Goal: Task Accomplishment & Management: Manage account settings

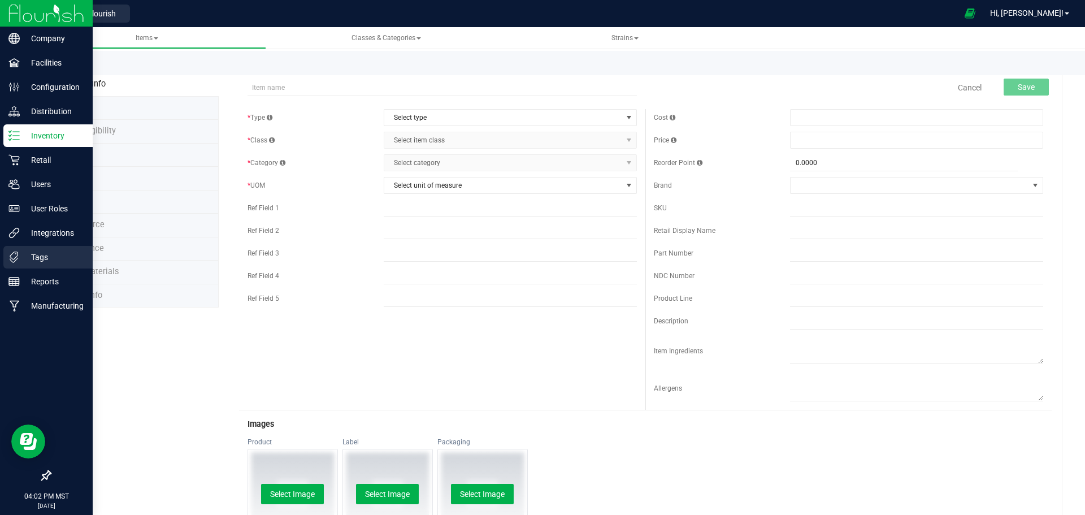
click at [13, 259] on icon at bounding box center [14, 256] width 8 height 11
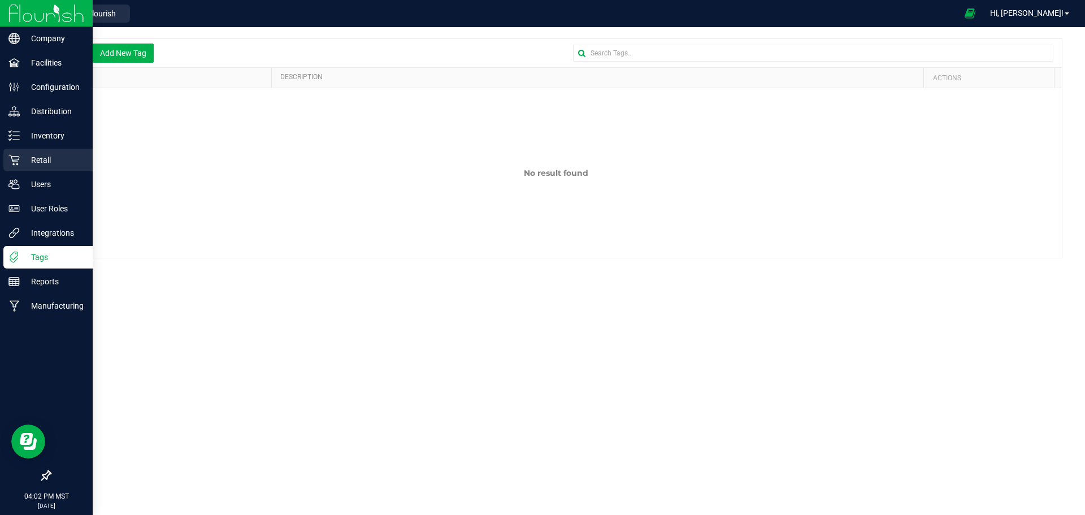
click at [58, 159] on p "Retail" at bounding box center [54, 160] width 68 height 14
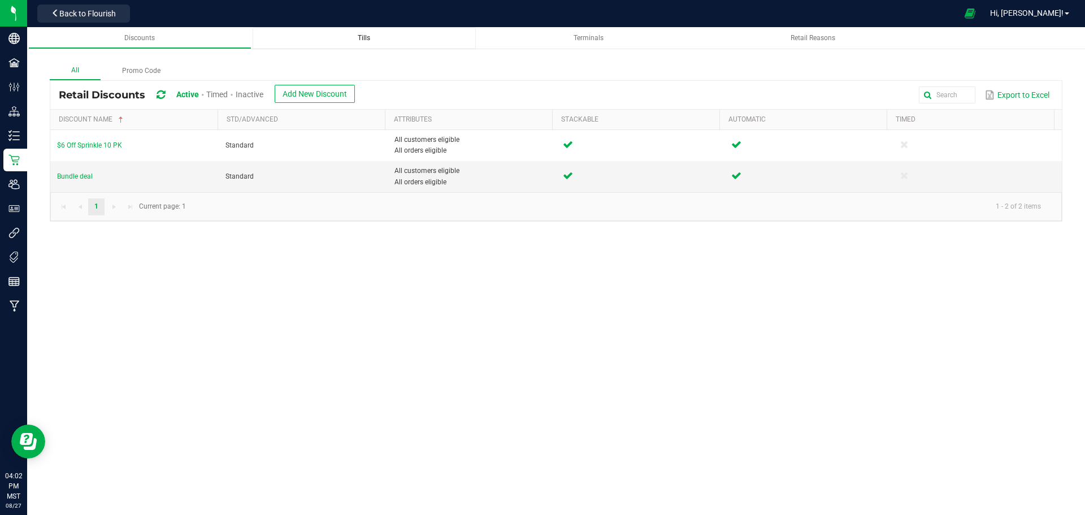
click at [399, 30] on link "Tills" at bounding box center [364, 38] width 223 height 22
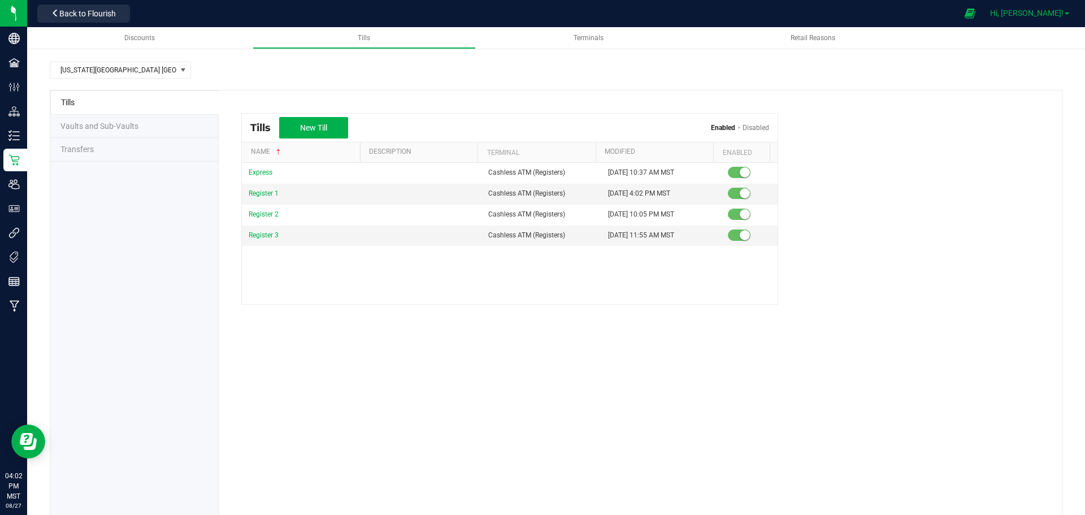
click at [1038, 15] on span "Hi, [PERSON_NAME]!" at bounding box center [1026, 12] width 73 height 9
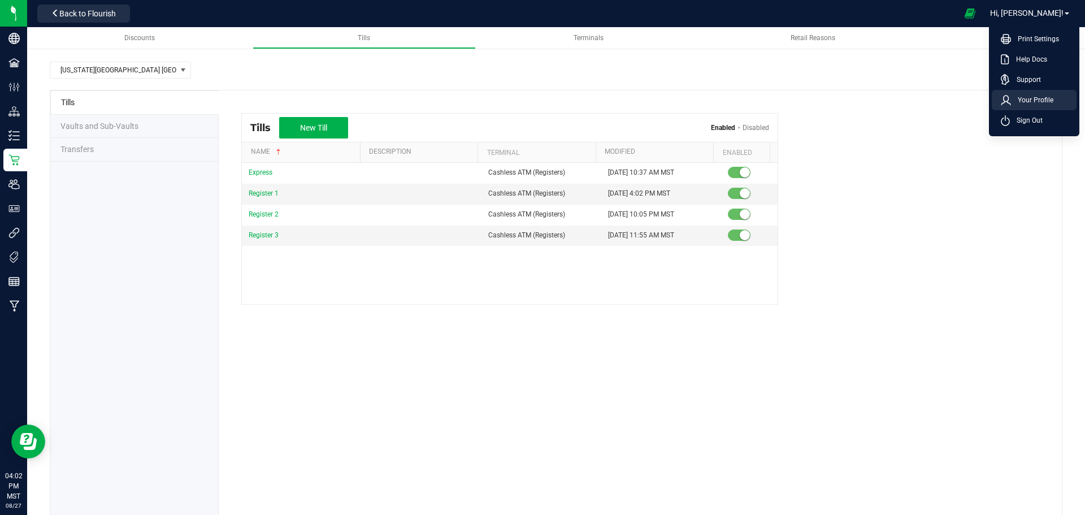
click at [1018, 107] on li "Your Profile" at bounding box center [1033, 100] width 85 height 20
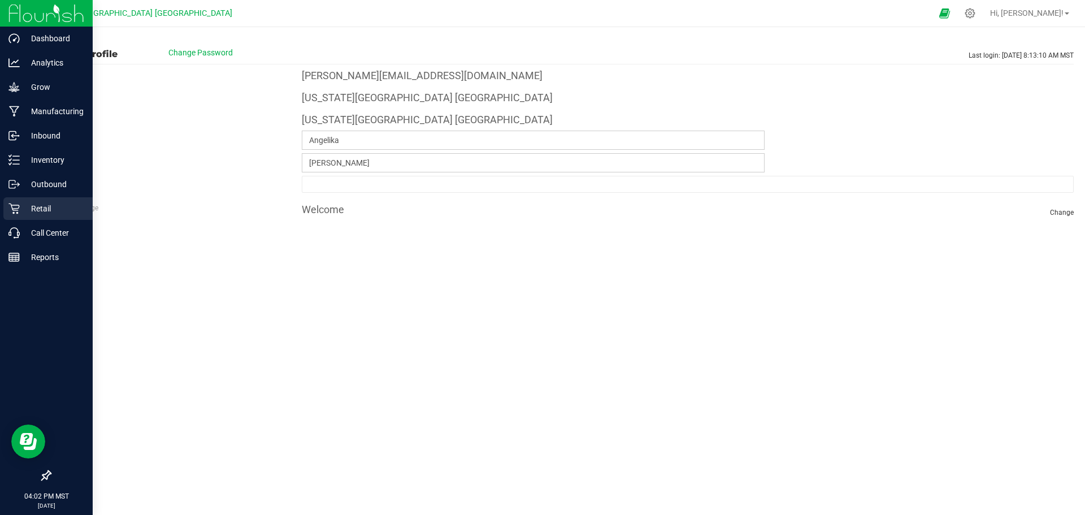
click at [13, 214] on icon at bounding box center [13, 208] width 11 height 11
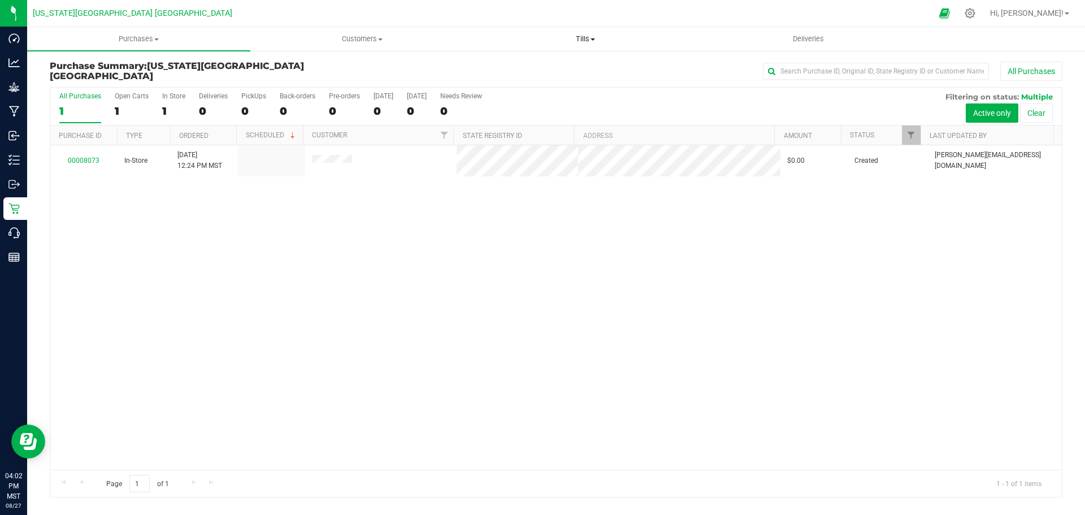
click at [598, 49] on uib-tab-heading "Tills Manage tills Reconcile e-payments" at bounding box center [585, 39] width 222 height 23
click at [516, 66] on span "Manage tills" at bounding box center [511, 68] width 76 height 10
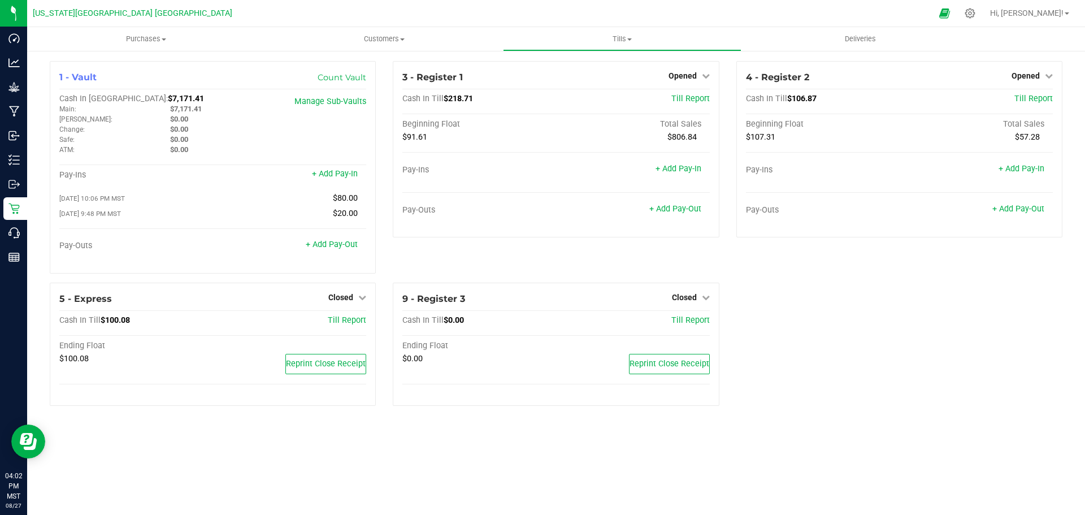
click at [679, 72] on span "Opened" at bounding box center [682, 75] width 28 height 9
click at [688, 100] on link "Close Till" at bounding box center [683, 99] width 31 height 9
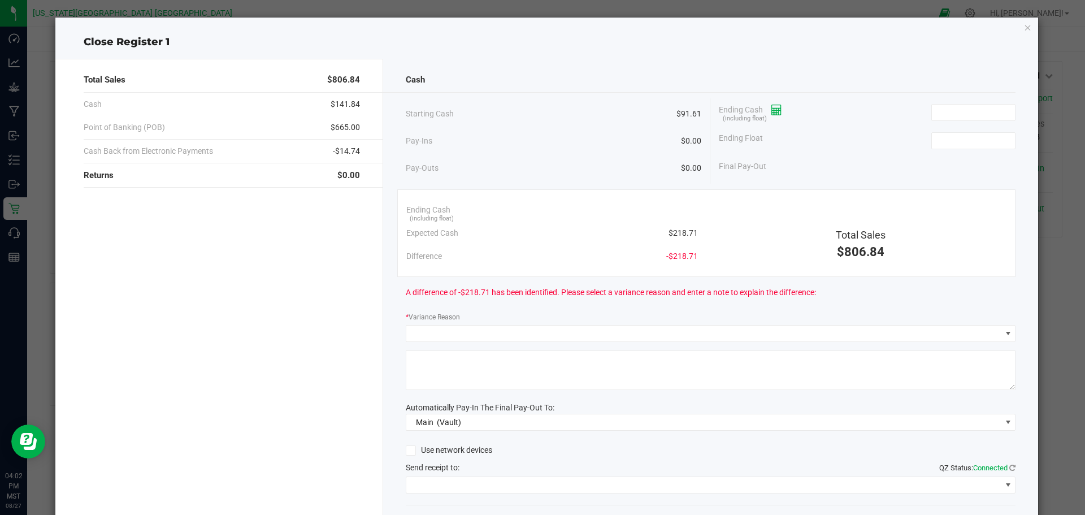
click at [773, 106] on icon at bounding box center [776, 110] width 11 height 8
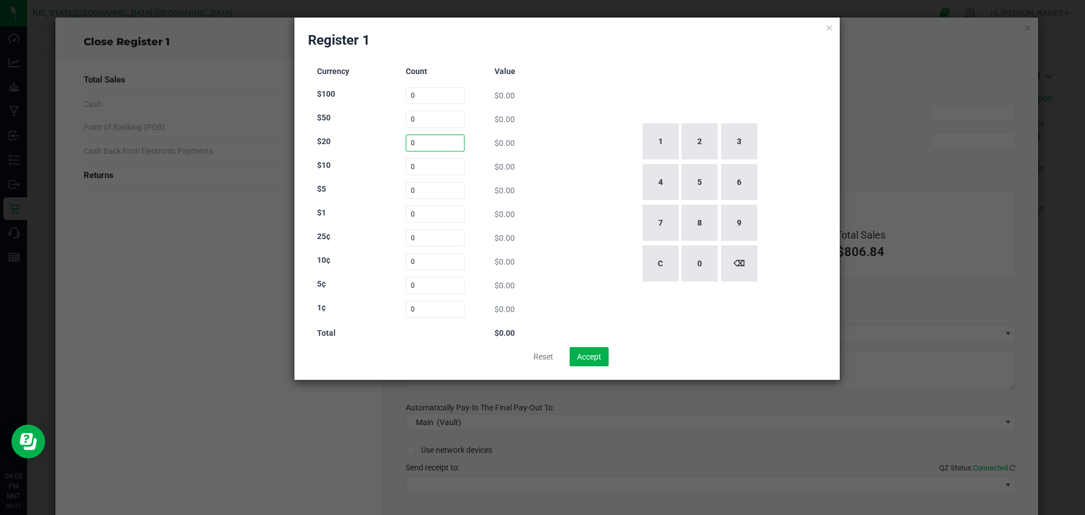
click at [431, 142] on input "0" at bounding box center [435, 142] width 59 height 17
click at [746, 177] on button "6" at bounding box center [739, 182] width 36 height 36
type input "6"
click at [411, 191] on input "0" at bounding box center [435, 190] width 59 height 17
click at [705, 216] on button "8" at bounding box center [699, 222] width 36 height 36
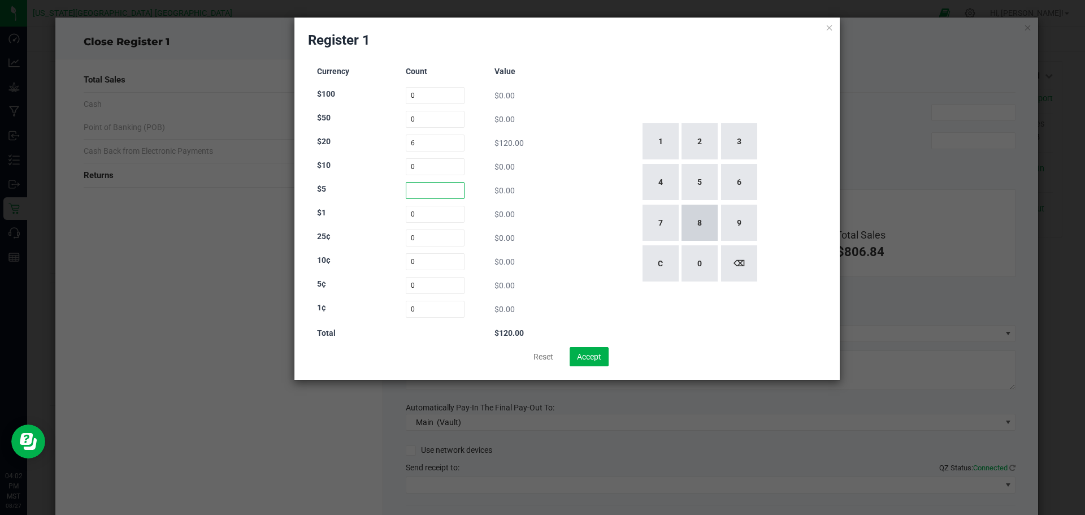
type input "8"
click at [745, 260] on button "⌫" at bounding box center [739, 263] width 36 height 36
click at [646, 143] on button "1" at bounding box center [660, 141] width 36 height 36
click at [657, 234] on button "7" at bounding box center [660, 222] width 36 height 36
type input "17"
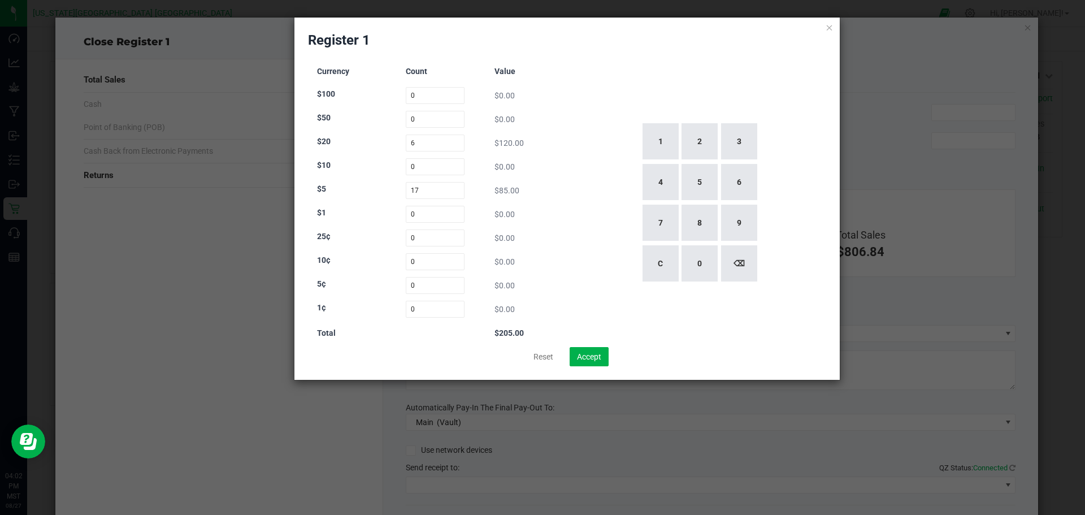
click at [576, 202] on div "1 2 3 4 5 6 7 8 9 C 0 ⌫" at bounding box center [699, 202] width 255 height 289
click at [425, 242] on input "0" at bounding box center [435, 237] width 59 height 17
click at [710, 129] on button "2" at bounding box center [699, 141] width 36 height 36
type input "2"
click at [420, 263] on input "0" at bounding box center [435, 261] width 59 height 17
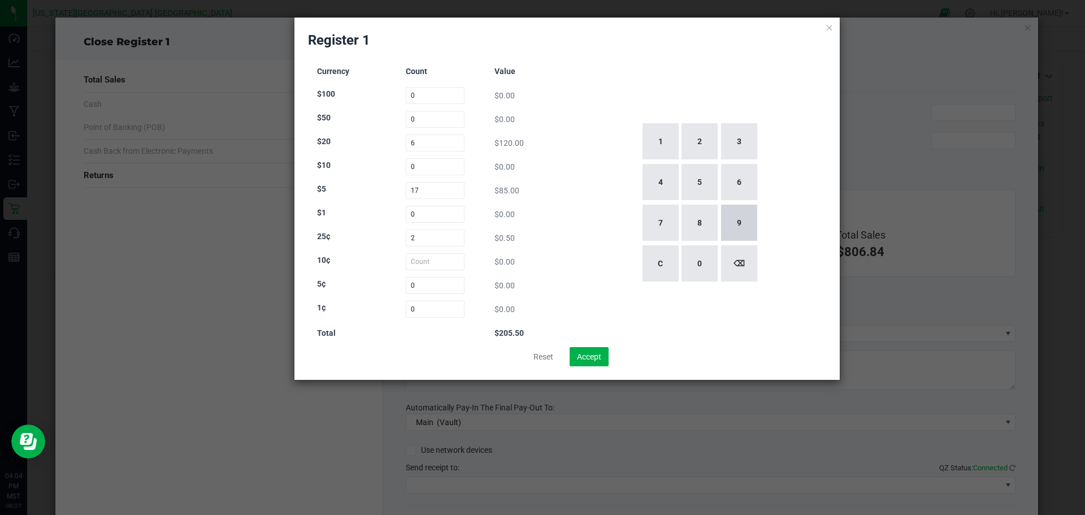
click at [733, 228] on button "9" at bounding box center [739, 222] width 36 height 36
click at [743, 138] on button "3" at bounding box center [739, 141] width 36 height 36
type input "93"
click at [412, 292] on input "0" at bounding box center [435, 285] width 59 height 17
click at [736, 230] on button "9" at bounding box center [739, 222] width 36 height 36
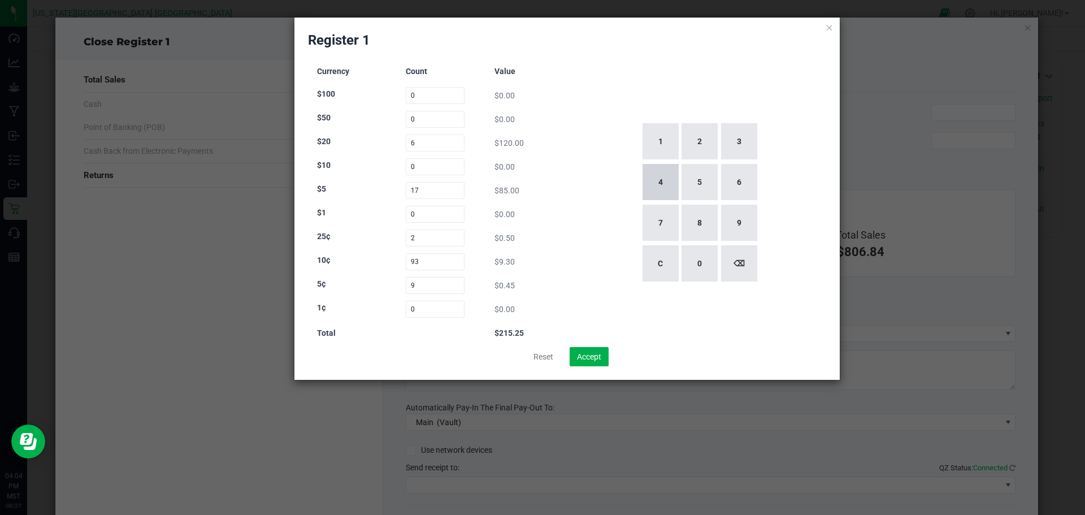
click at [645, 180] on button "4" at bounding box center [660, 182] width 36 height 36
type input "94"
click at [422, 306] on input "0" at bounding box center [435, 309] width 59 height 17
click at [710, 220] on button "8" at bounding box center [699, 222] width 36 height 36
click at [756, 133] on button "3" at bounding box center [739, 141] width 36 height 36
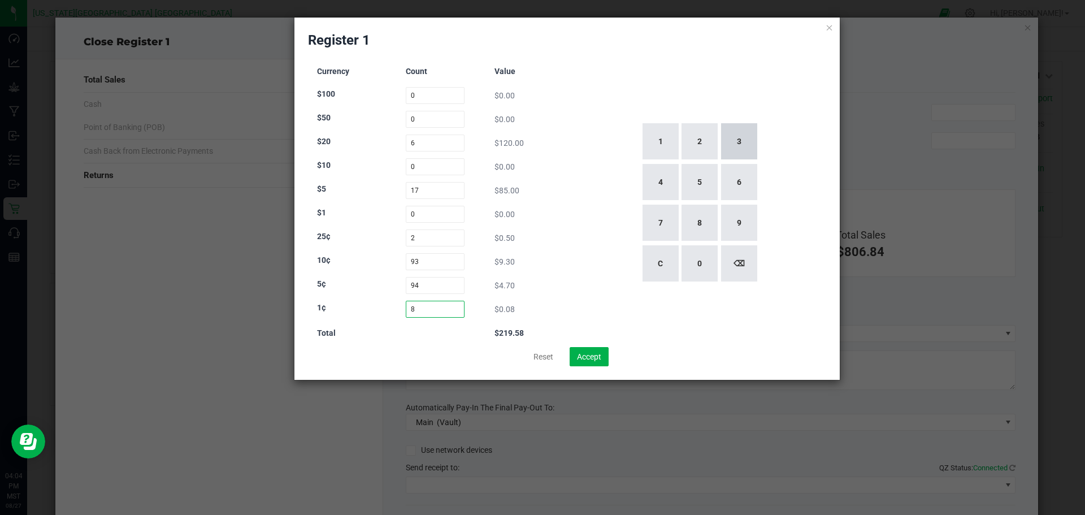
type input "83"
click at [578, 262] on div "1 2 3 4 5 6 7 8 9 C 0 ⌫" at bounding box center [699, 202] width 255 height 289
click at [585, 347] on button "Accept" at bounding box center [588, 356] width 39 height 19
type input "$220.33"
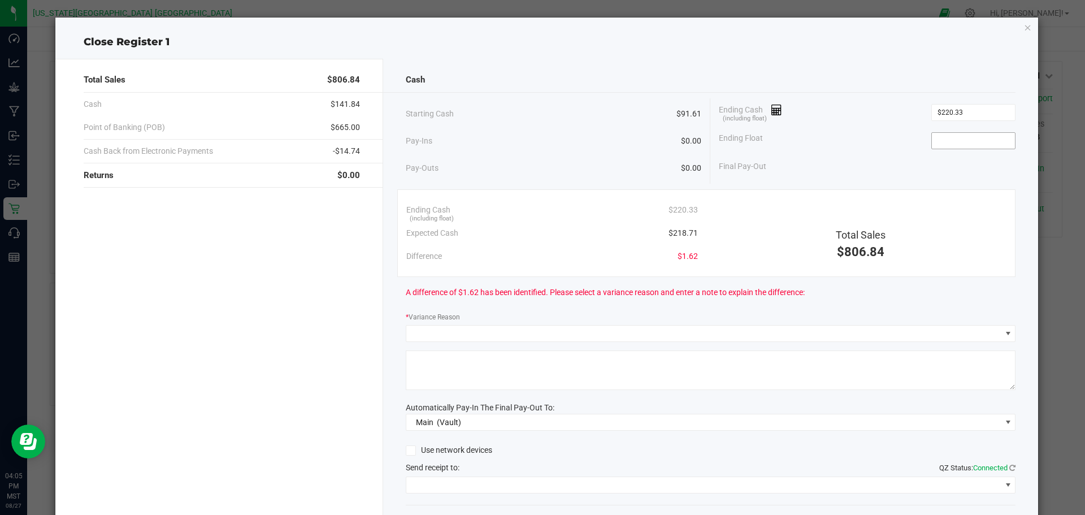
click at [971, 141] on input at bounding box center [973, 141] width 83 height 16
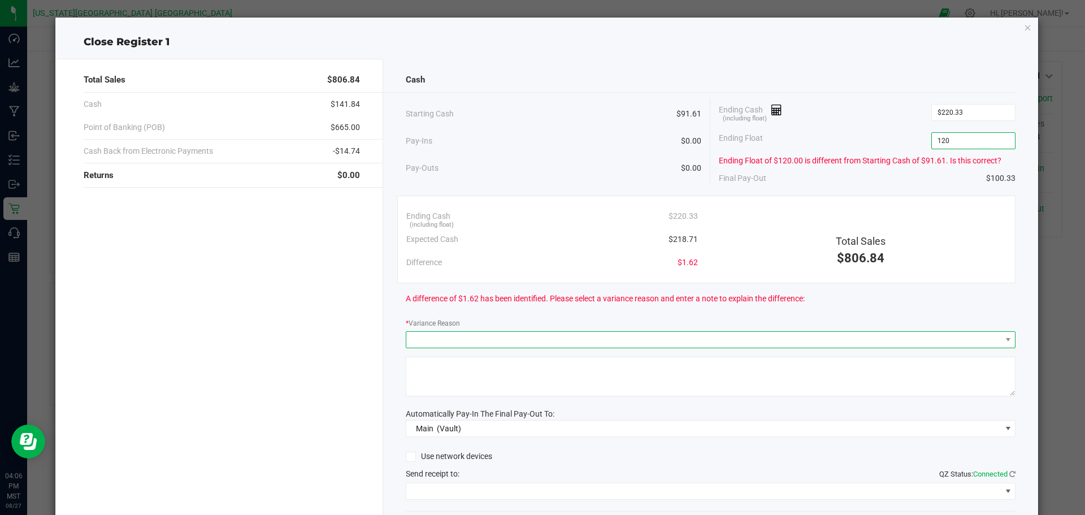
click at [437, 331] on span at bounding box center [711, 339] width 610 height 17
type input "$120.00"
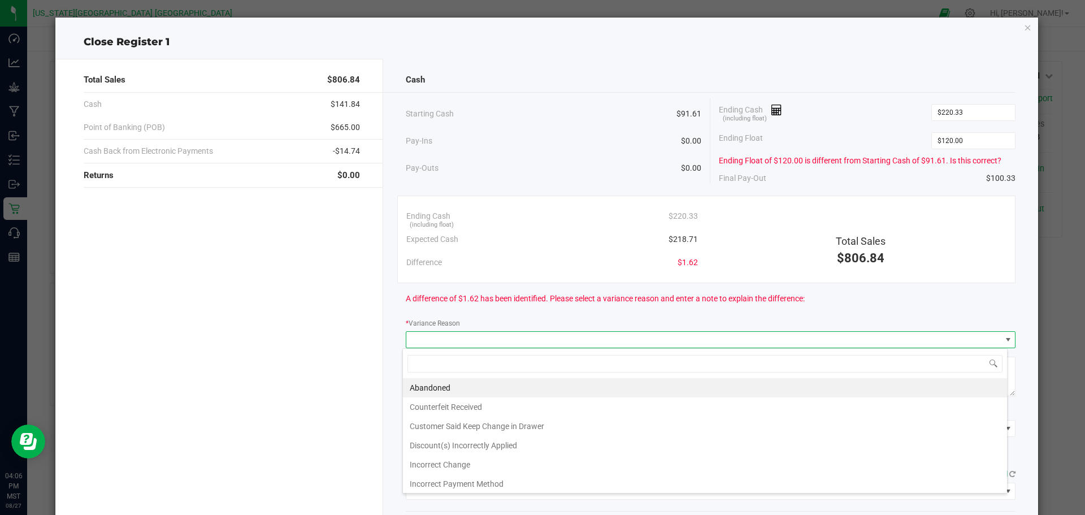
scroll to position [17, 604]
click at [503, 424] on li "Customer Said Keep Change in Drawer" at bounding box center [705, 425] width 604 height 19
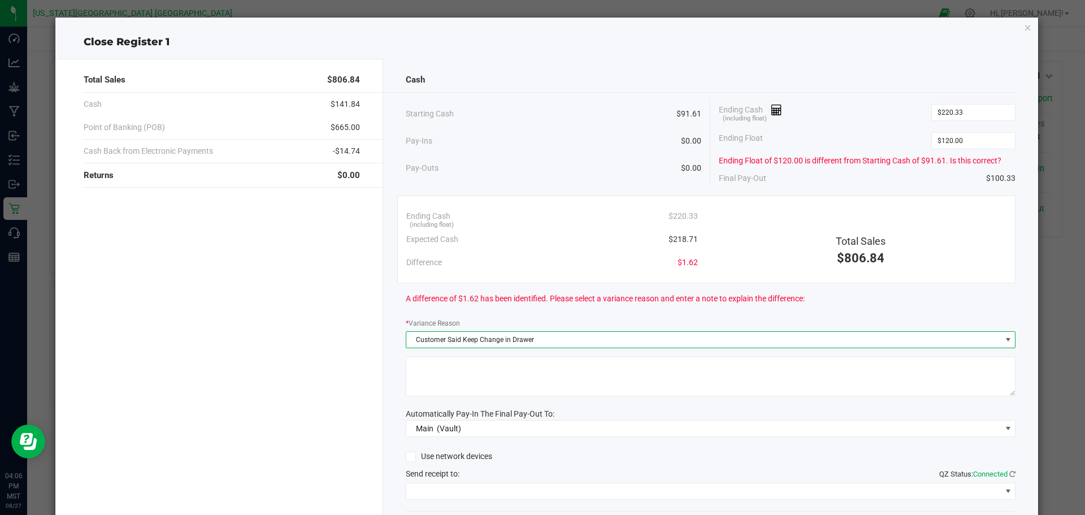
click at [476, 368] on textarea at bounding box center [711, 376] width 610 height 40
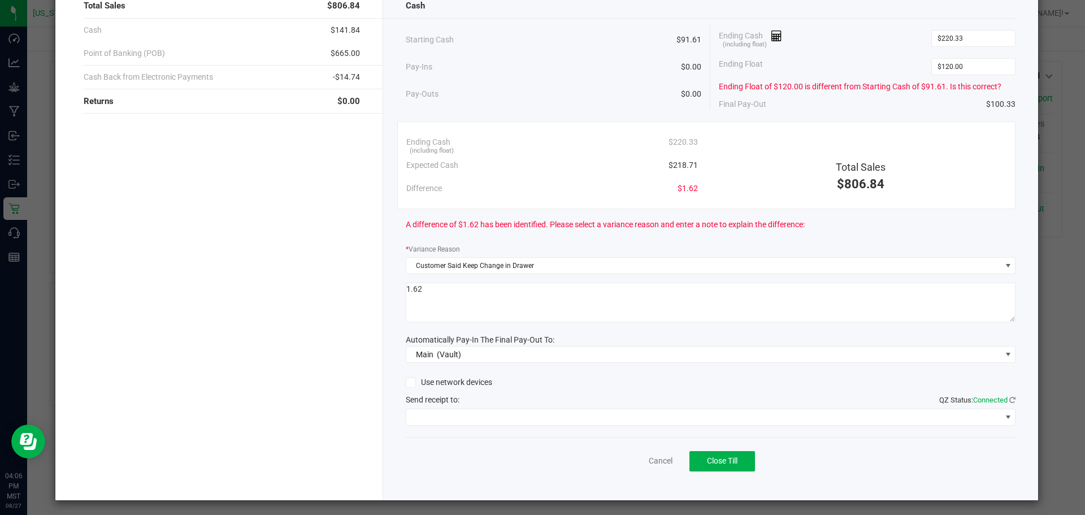
scroll to position [77, 0]
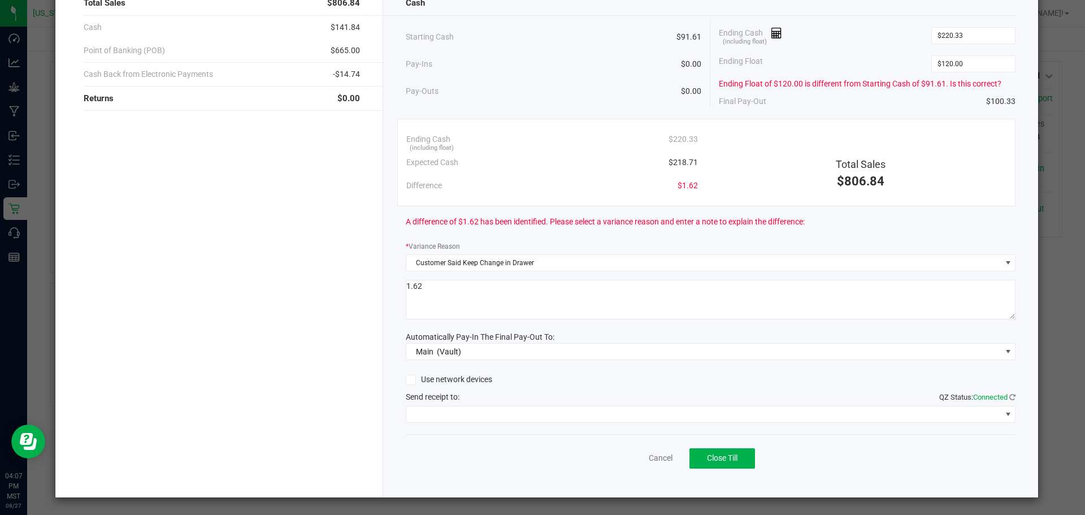
type textarea "1.62"
click at [486, 406] on span at bounding box center [703, 414] width 595 height 16
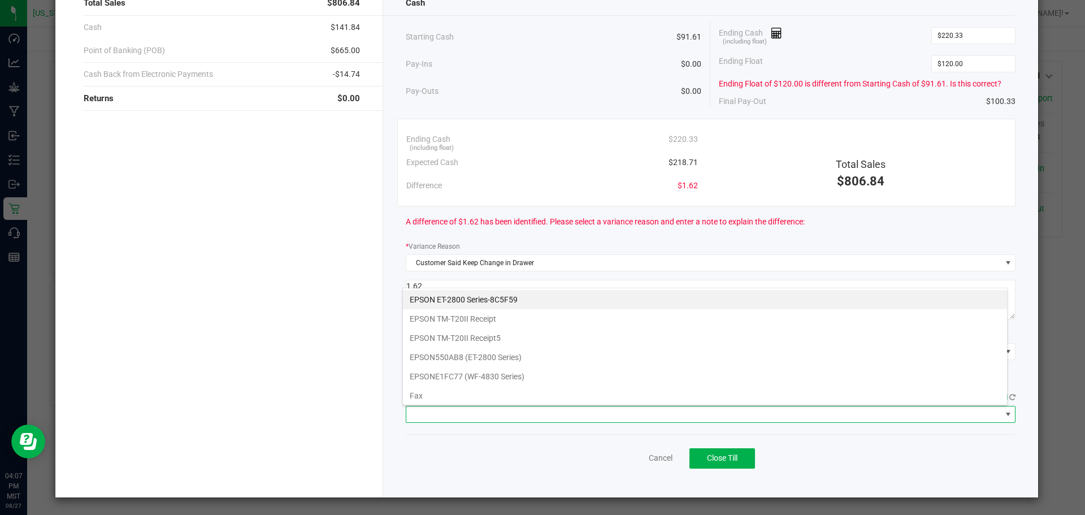
scroll to position [17, 604]
click at [504, 344] on Receipt5 "EPSON TM-T20II Receipt5" at bounding box center [705, 337] width 604 height 19
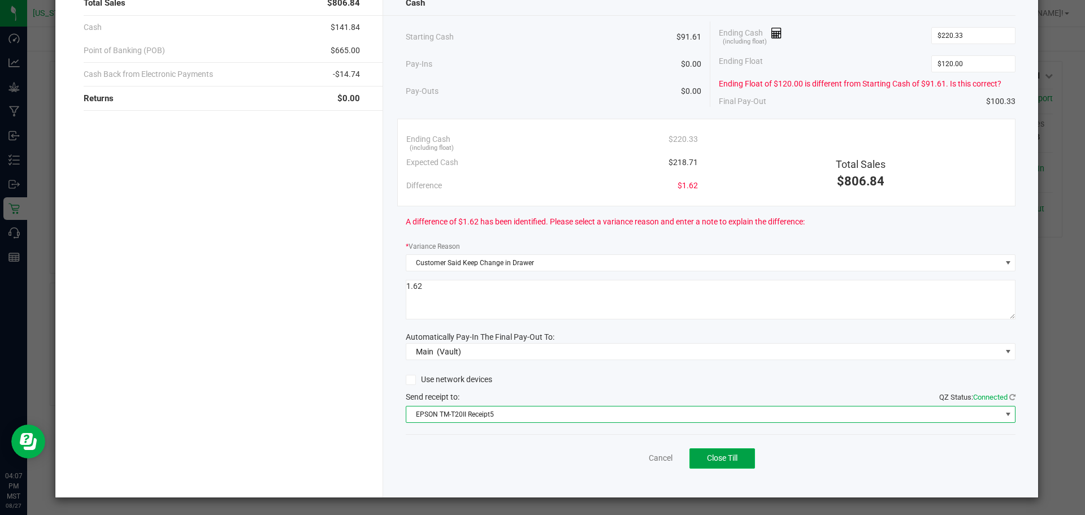
click at [713, 454] on span "Close Till" at bounding box center [722, 457] width 31 height 9
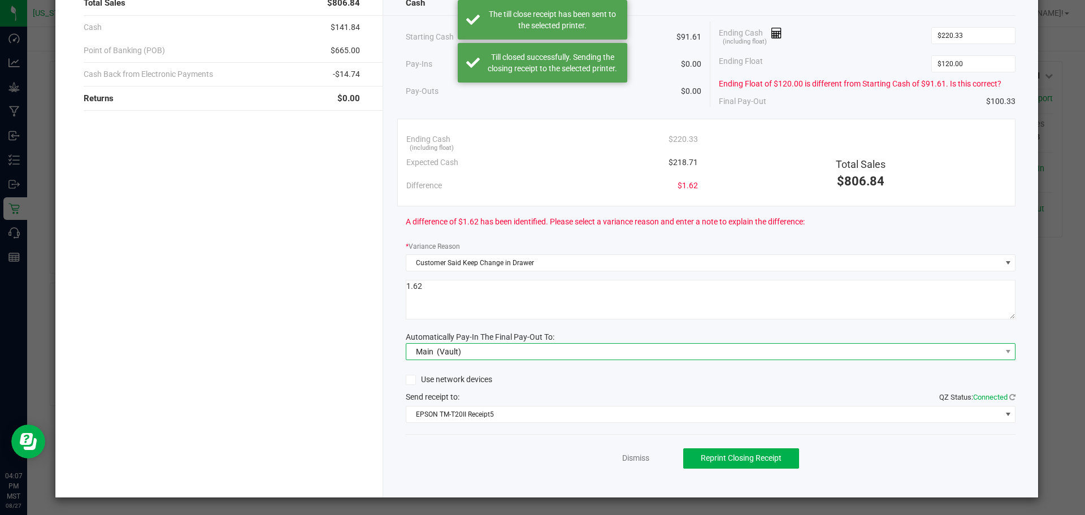
click at [833, 346] on span "Main (Vault)" at bounding box center [703, 351] width 595 height 16
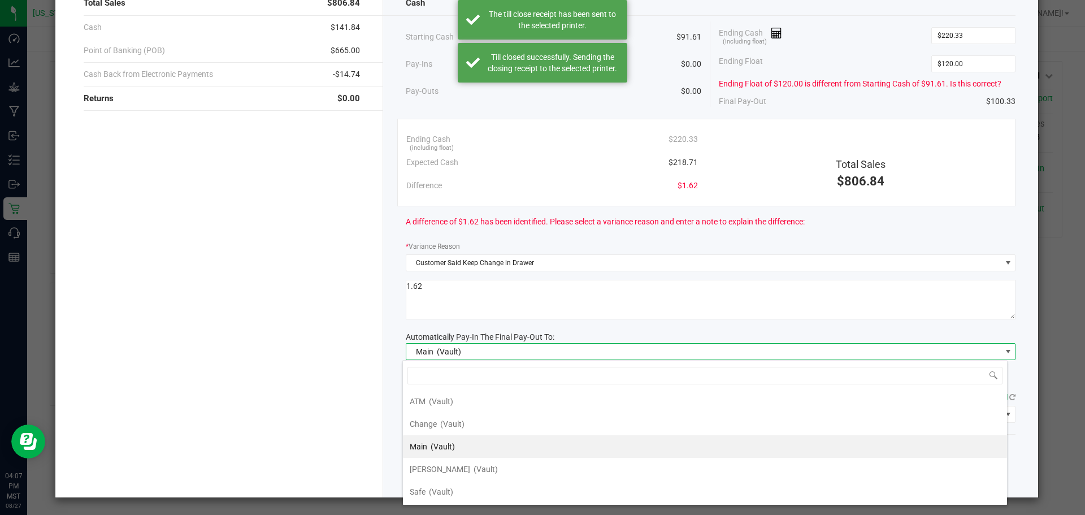
click at [272, 398] on div "Total Sales $806.84 Cash $141.84 Point of Banking (POB) $665.00 Cash Back from …" at bounding box center [219, 239] width 328 height 515
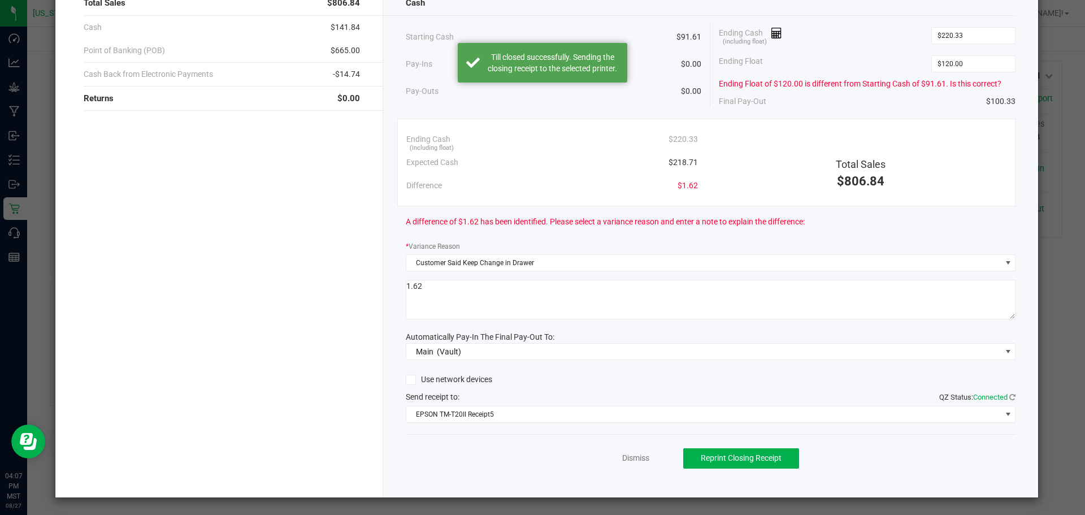
click at [1068, 412] on ngb-modal-window "Close Register 1 Total Sales $806.84 Cash $141.84 Point of Banking (POB) $665.0…" at bounding box center [546, 257] width 1093 height 515
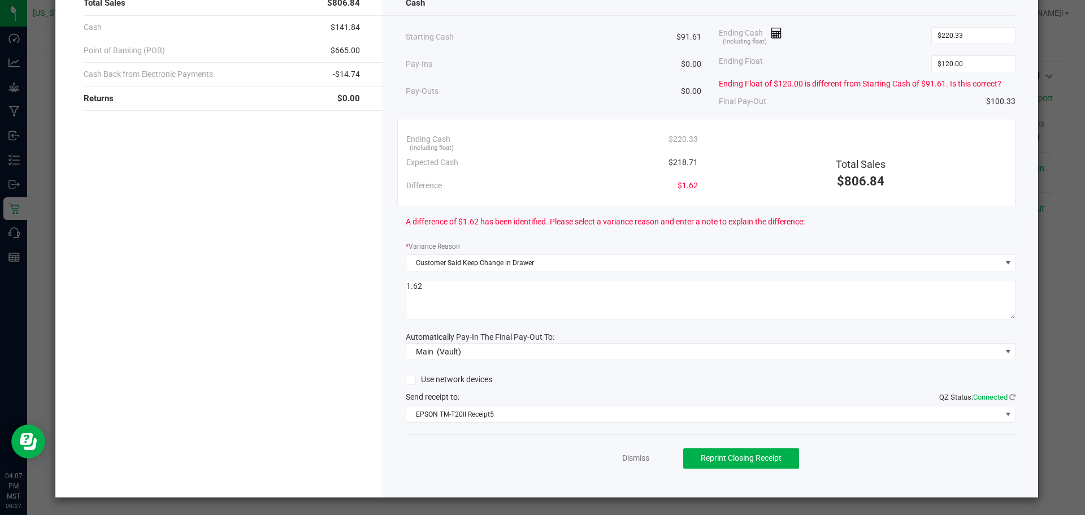
scroll to position [76, 0]
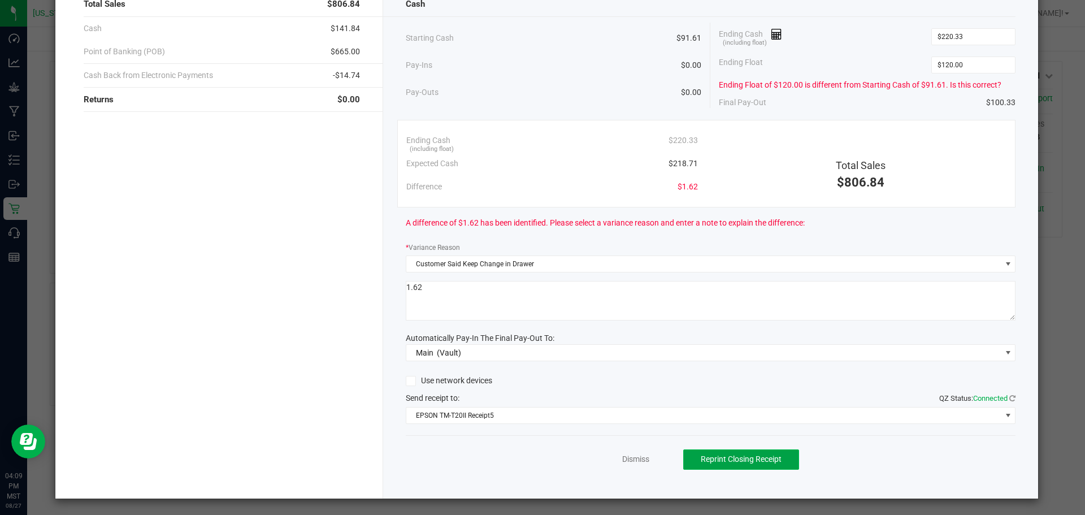
click at [743, 452] on button "Reprint Closing Receipt" at bounding box center [741, 459] width 116 height 20
click at [762, 460] on span "Reprint Closing Receipt" at bounding box center [740, 458] width 81 height 9
